Goal: Information Seeking & Learning: Learn about a topic

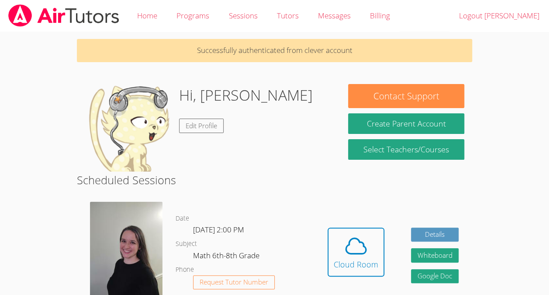
click at [386, 240] on div "Hidden Cloud Room Details Whiteboard Hidden Google Doc" at bounding box center [393, 258] width 158 height 126
click at [358, 243] on icon at bounding box center [356, 245] width 24 height 24
click at [1, 146] on body "Home Programs Sessions Tutors Messages Billing Logout Erwin Successfully authen…" at bounding box center [274, 147] width 549 height 295
click at [365, 248] on icon at bounding box center [356, 245] width 24 height 24
click at [344, 233] on icon at bounding box center [356, 245] width 24 height 24
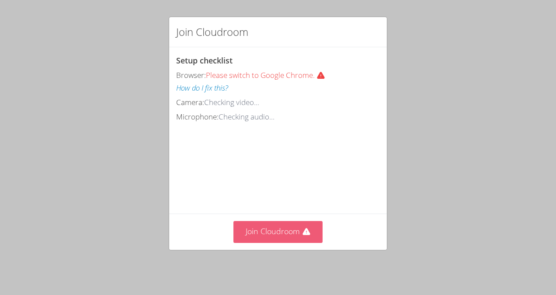
click at [294, 232] on button "Join Cloudroom" at bounding box center [278, 231] width 90 height 21
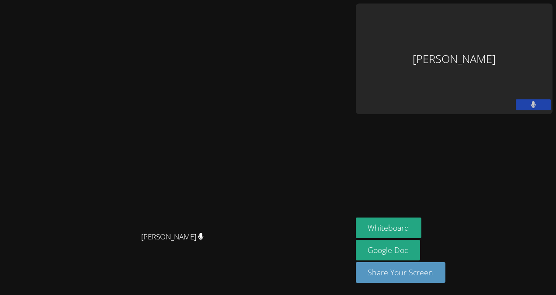
click at [239, 94] on video at bounding box center [176, 130] width 131 height 194
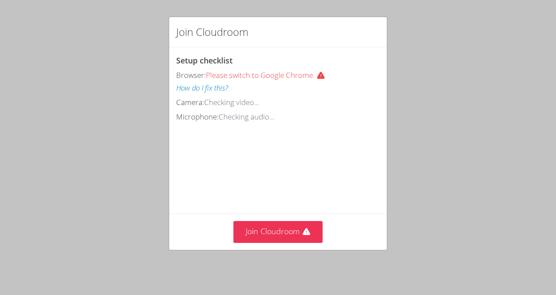
click at [455, 75] on div "Join Cloudroom Setup checklist Browser: Please switch to Google Chrome. How do …" at bounding box center [278, 147] width 556 height 295
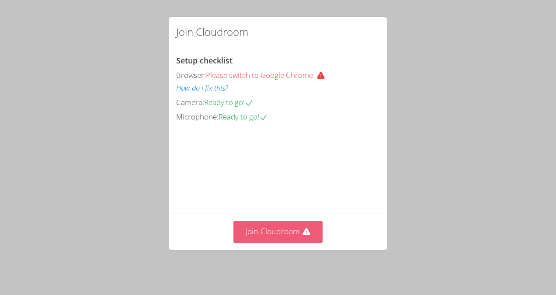
click at [285, 236] on button "Join Cloudroom" at bounding box center [278, 231] width 90 height 21
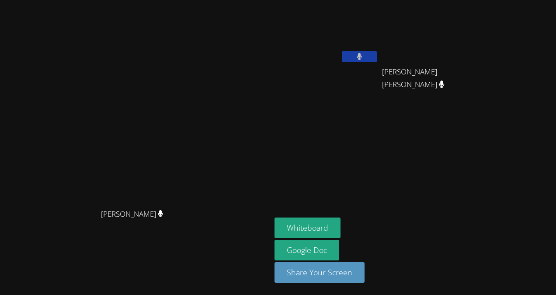
click at [0, 244] on main "[PERSON_NAME] [PERSON_NAME]" at bounding box center [135, 147] width 271 height 295
click at [0, 242] on main "Kendra Byrd Kendra Byrd" at bounding box center [135, 147] width 271 height 295
click at [340, 228] on button "Whiteboard" at bounding box center [307, 227] width 66 height 21
click at [340, 233] on button "Whiteboard" at bounding box center [307, 227] width 66 height 21
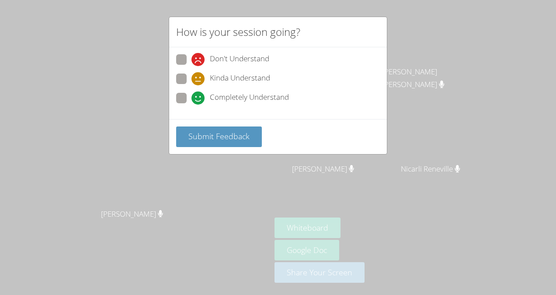
click at [110, 115] on div "How is your session going? Don't Understand Kinda Understand Completely Underst…" at bounding box center [278, 147] width 556 height 295
click at [191, 85] on span at bounding box center [191, 85] width 0 height 0
click at [191, 80] on input "Kinda Understand" at bounding box center [194, 76] width 7 height 7
radio input "true"
click at [191, 144] on button "Submit Feedback" at bounding box center [219, 136] width 86 height 21
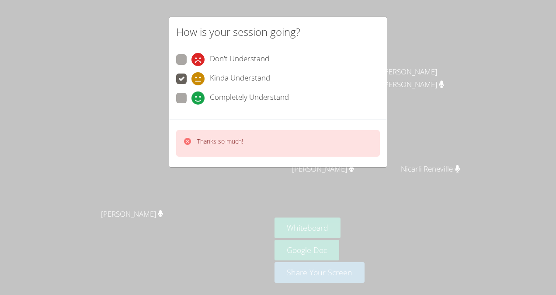
click at [191, 104] on span at bounding box center [191, 104] width 0 height 0
click at [191, 100] on input "Completely Understand" at bounding box center [194, 96] width 7 height 7
radio input "true"
click at [191, 104] on span at bounding box center [191, 104] width 0 height 0
click at [191, 94] on input "Completely Understand" at bounding box center [194, 96] width 7 height 7
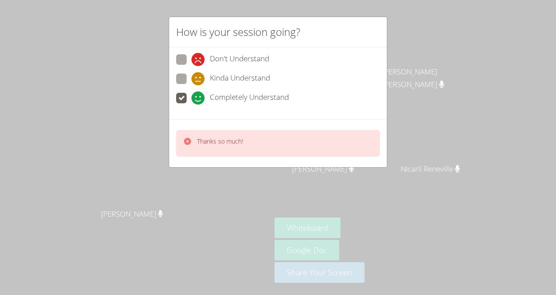
click at [191, 132] on div "Thanks so much!" at bounding box center [278, 143] width 204 height 27
click at [194, 142] on div "Thanks so much!" at bounding box center [213, 143] width 60 height 13
click at [191, 139] on icon at bounding box center [187, 141] width 9 height 9
click at [192, 142] on div "Thanks so much!" at bounding box center [213, 143] width 60 height 13
click at [190, 139] on icon at bounding box center [187, 141] width 7 height 7
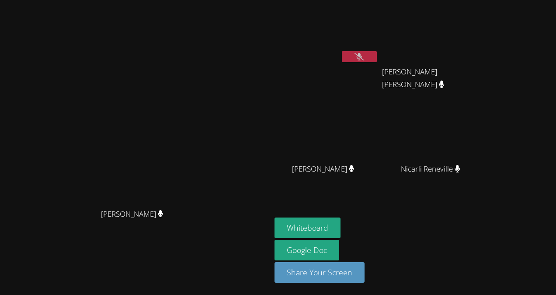
click at [379, 68] on div "[PERSON_NAME]" at bounding box center [326, 50] width 104 height 94
click at [379, 47] on video at bounding box center [326, 32] width 104 height 59
click at [379, 70] on div "[PERSON_NAME]" at bounding box center [326, 50] width 104 height 94
click at [379, 67] on div "[PERSON_NAME]" at bounding box center [326, 50] width 104 height 94
click at [377, 61] on button at bounding box center [359, 56] width 35 height 11
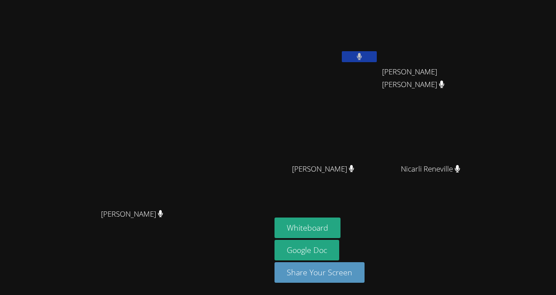
click at [379, 124] on video at bounding box center [326, 130] width 104 height 59
click at [379, 135] on video at bounding box center [326, 130] width 104 height 59
click at [340, 229] on button "Whiteboard" at bounding box center [307, 227] width 66 height 21
